Goal: Transaction & Acquisition: Obtain resource

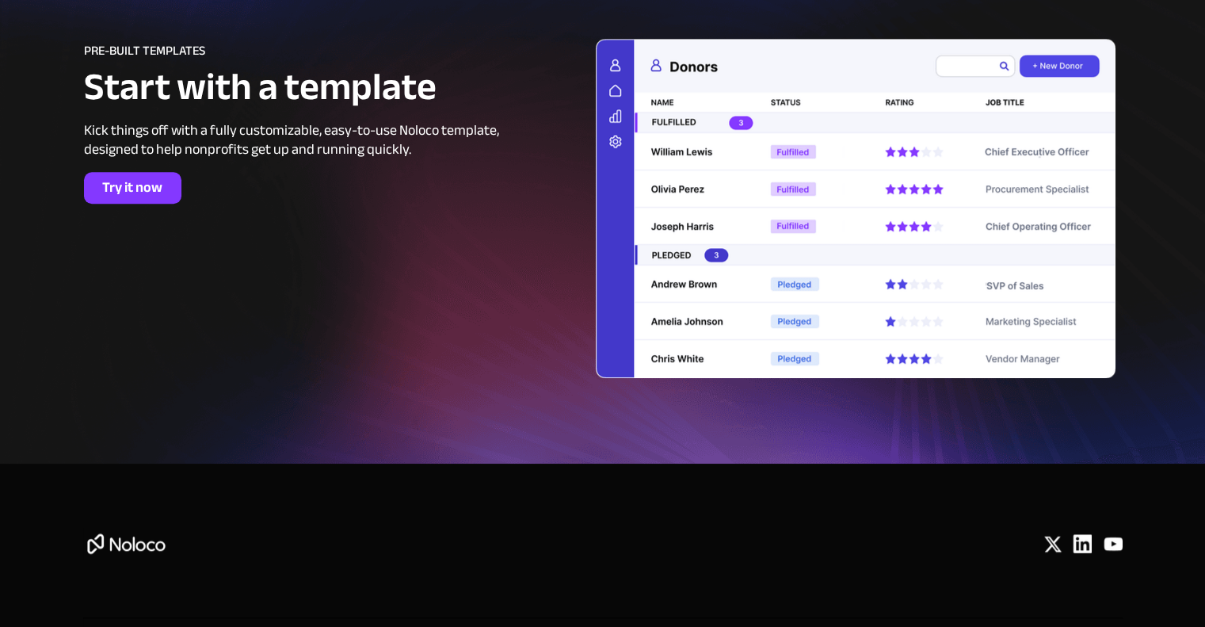
scroll to position [7120, 0]
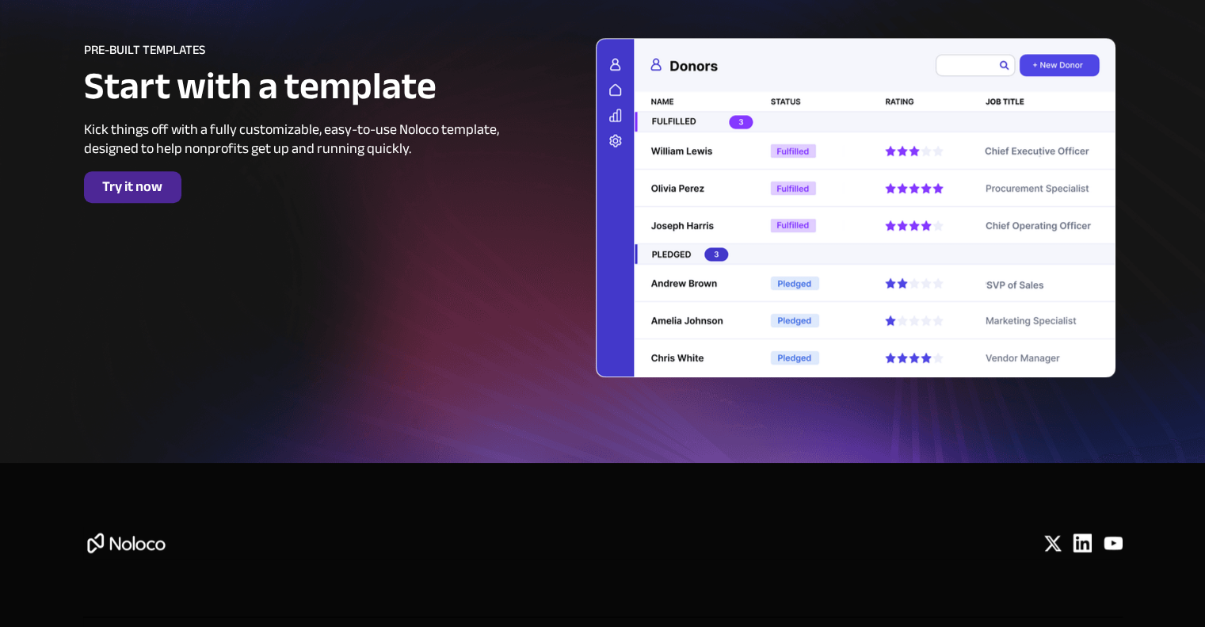
click at [165, 193] on span "Try it now" at bounding box center [132, 186] width 97 height 17
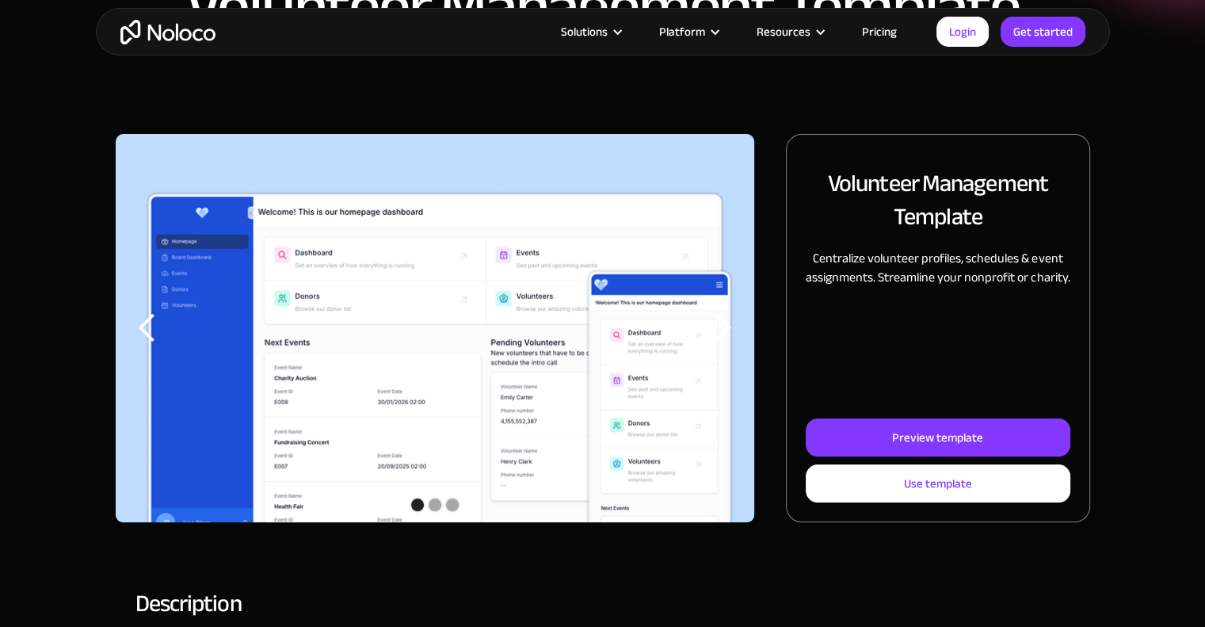
scroll to position [139, 0]
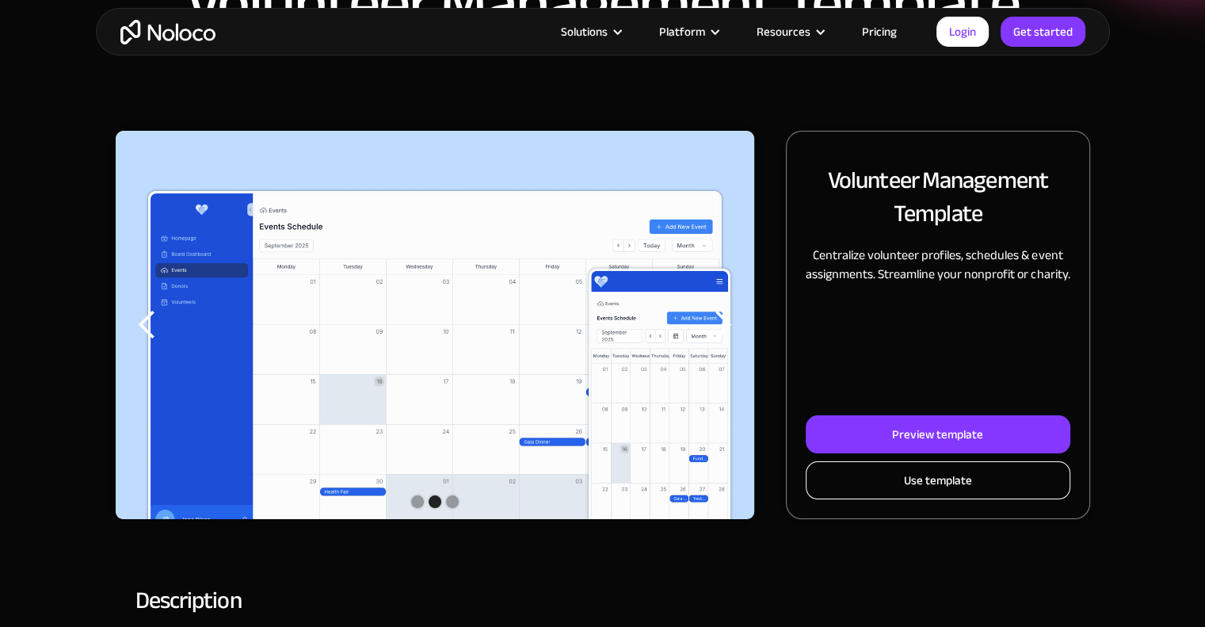
click at [826, 479] on link "Use template" at bounding box center [938, 480] width 264 height 38
